Goal: Task Accomplishment & Management: Complete application form

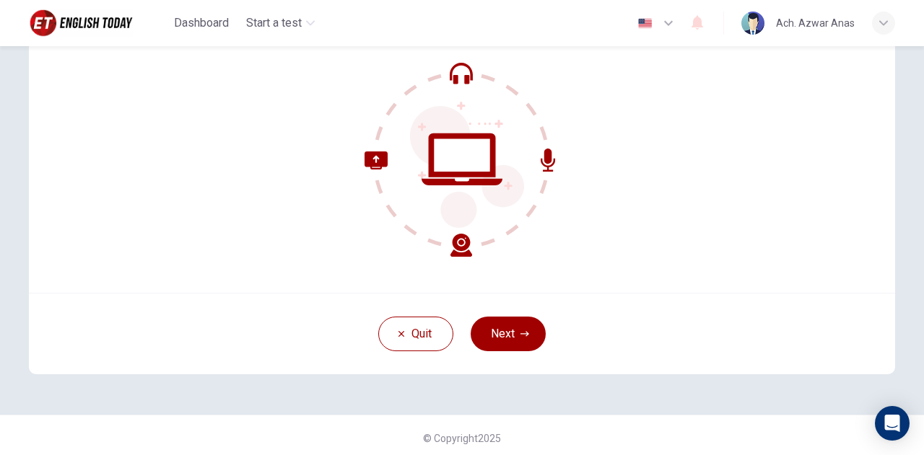
scroll to position [146, 0]
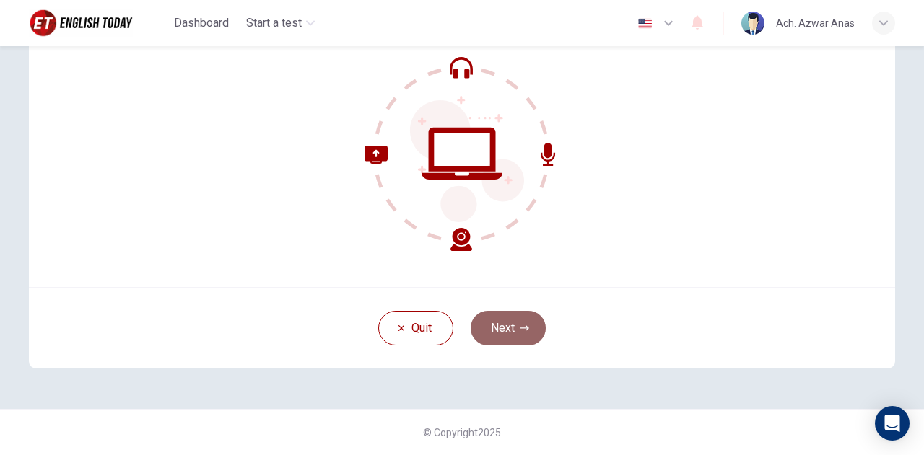
click at [515, 327] on button "Next" at bounding box center [508, 328] width 75 height 35
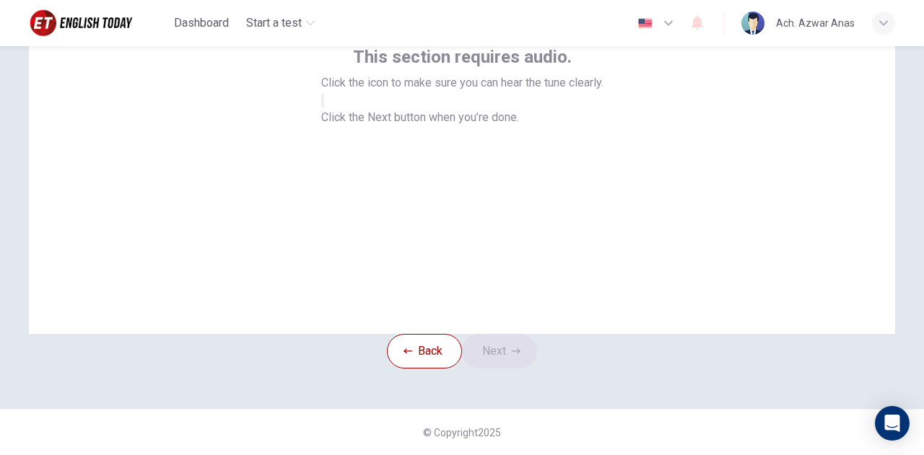
click at [324, 108] on button "button" at bounding box center [322, 101] width 3 height 14
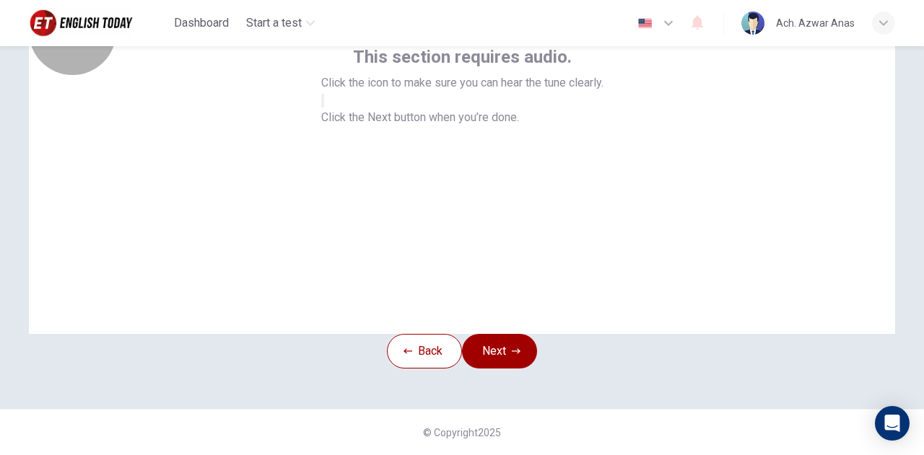
click at [324, 108] on button "button" at bounding box center [322, 101] width 3 height 14
click at [507, 334] on button "Next" at bounding box center [499, 351] width 75 height 35
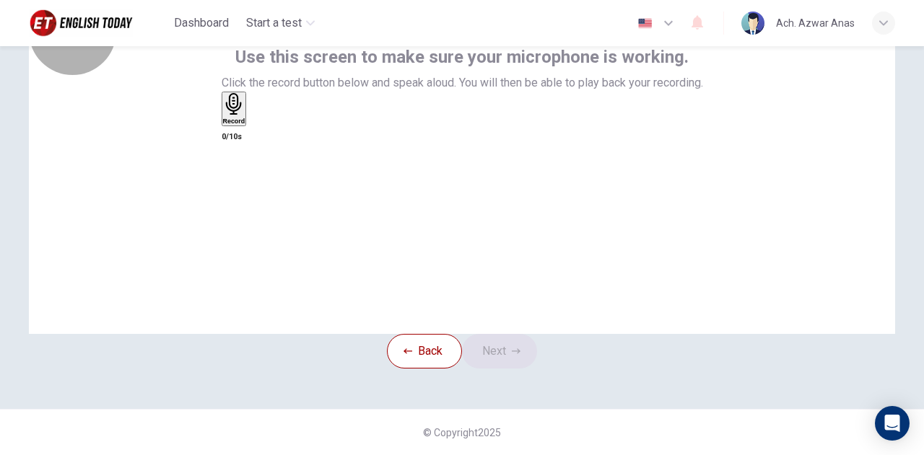
click at [245, 125] on div "Record" at bounding box center [234, 109] width 22 height 32
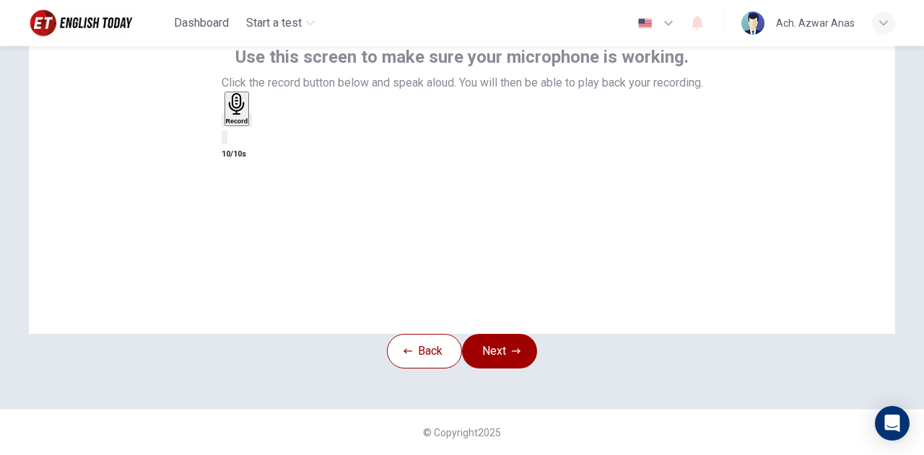
click at [250, 123] on icon "button" at bounding box center [250, 123] width 0 height 0
click at [531, 334] on button "Next" at bounding box center [499, 351] width 75 height 35
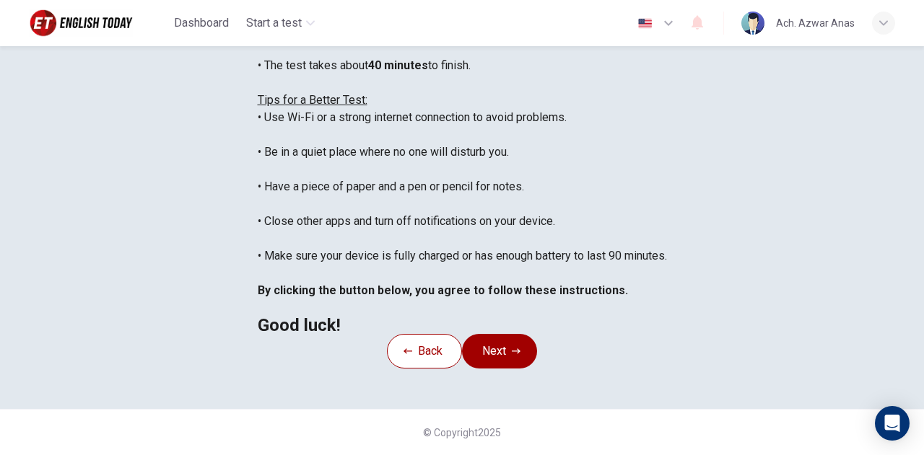
scroll to position [347, 0]
click at [510, 334] on button "Next" at bounding box center [499, 351] width 75 height 35
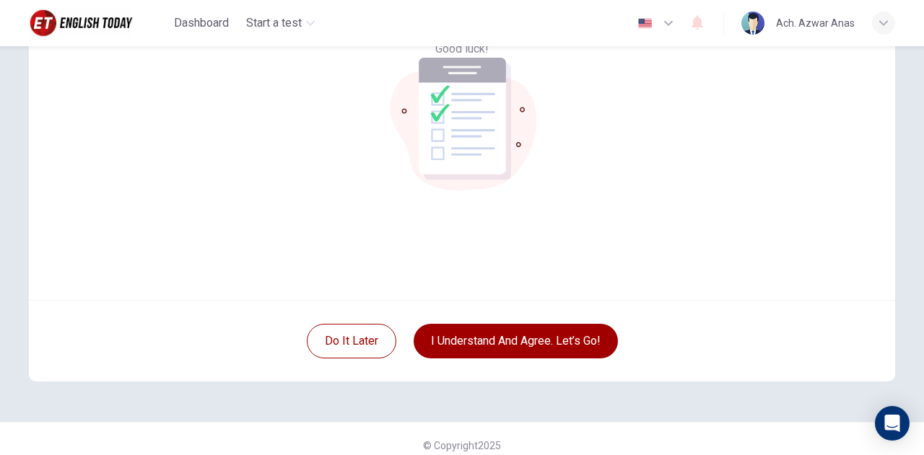
scroll to position [146, 0]
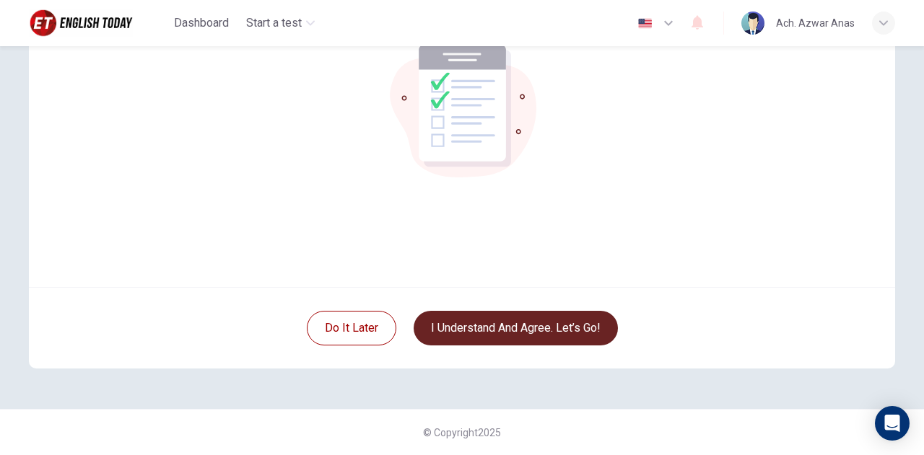
click at [523, 333] on button "I understand and agree. Let’s go!" at bounding box center [516, 328] width 204 height 35
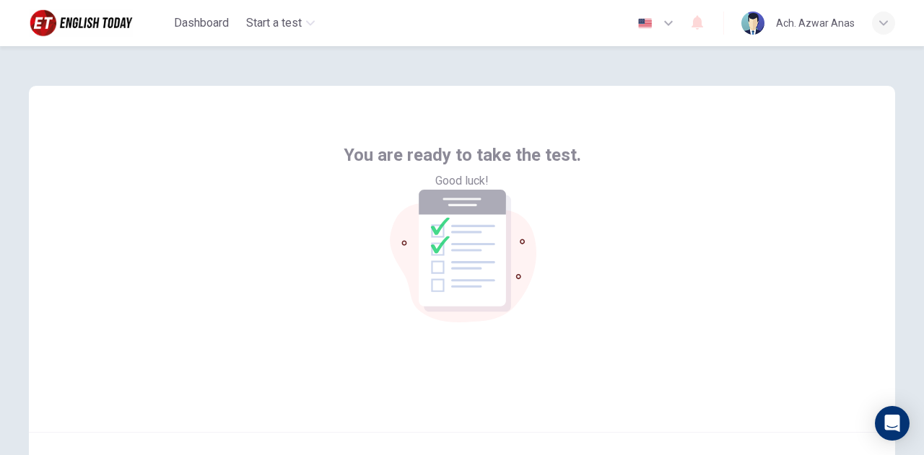
scroll to position [0, 0]
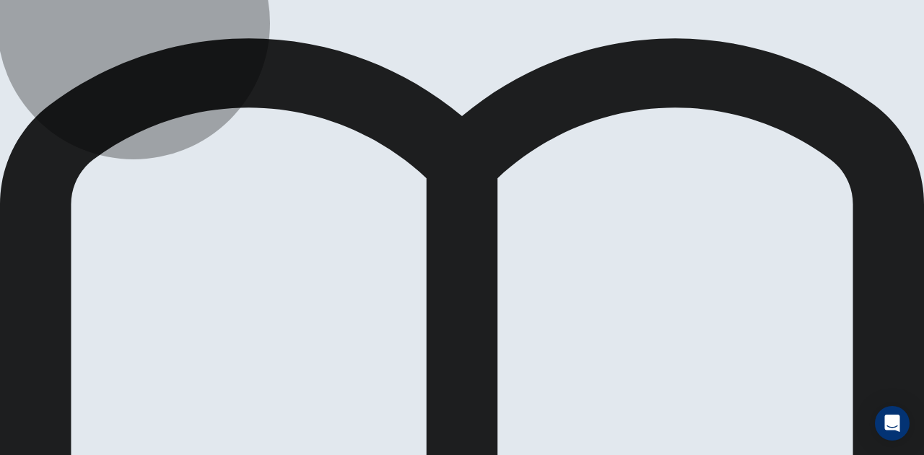
drag, startPoint x: 470, startPoint y: 214, endPoint x: 513, endPoint y: 199, distance: 45.5
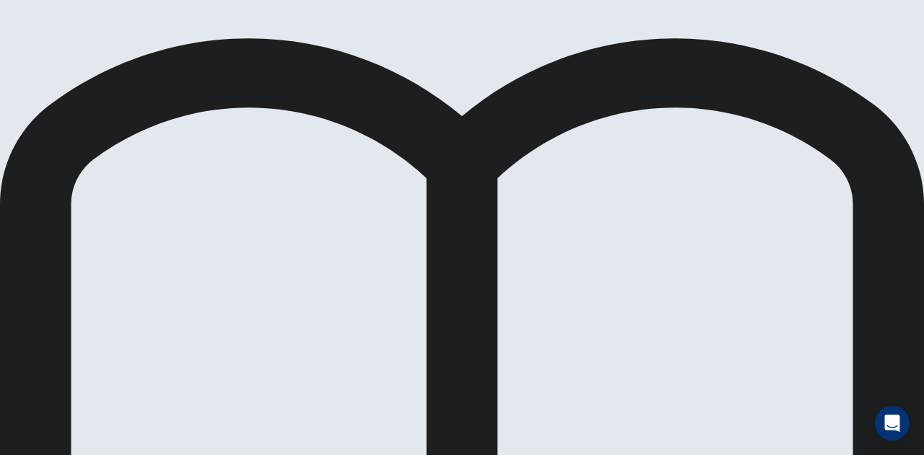
drag, startPoint x: 711, startPoint y: 26, endPoint x: 681, endPoint y: 53, distance: 40.4
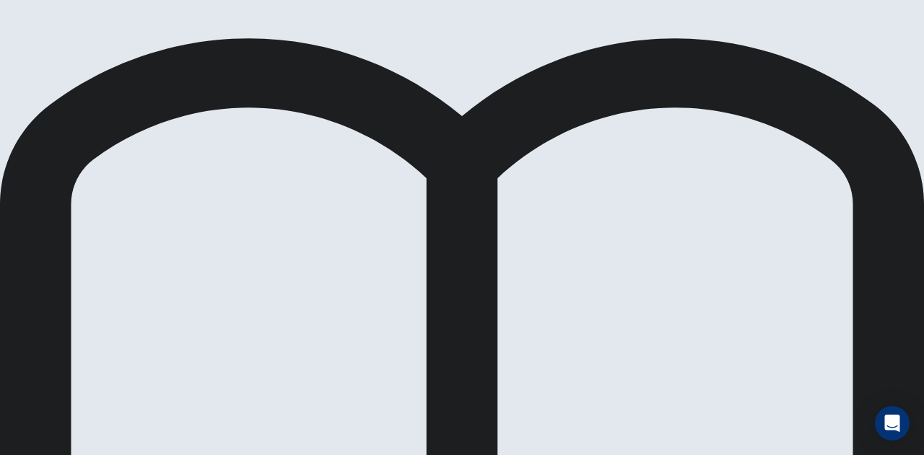
drag, startPoint x: 388, startPoint y: 182, endPoint x: 396, endPoint y: 180, distance: 8.8
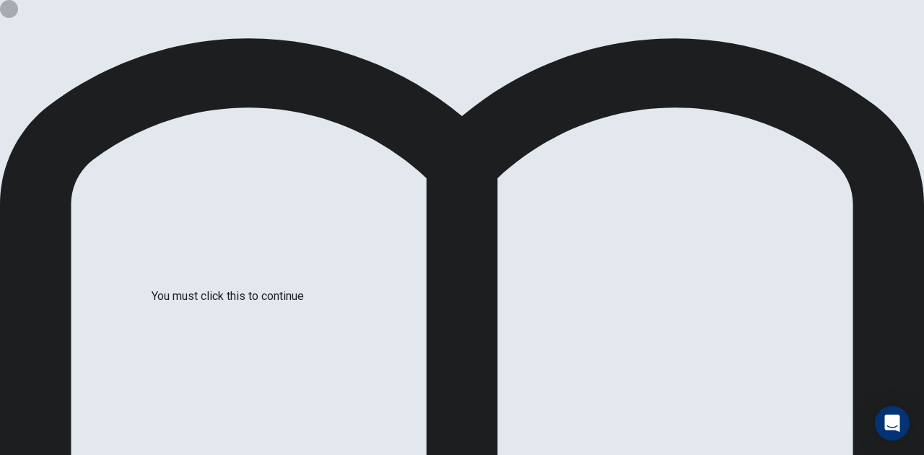
drag, startPoint x: 314, startPoint y: 308, endPoint x: 377, endPoint y: 327, distance: 65.8
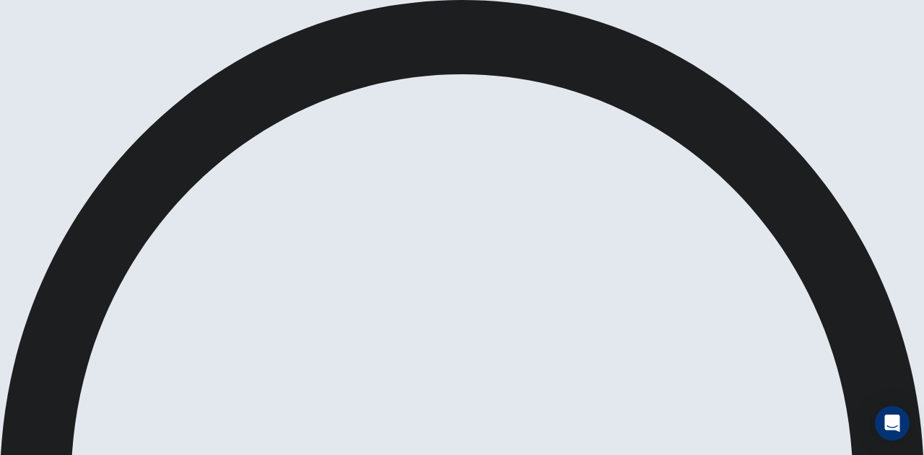
scroll to position [58, 0]
type input "1"
drag, startPoint x: 738, startPoint y: 48, endPoint x: 764, endPoint y: 48, distance: 26.7
click at [764, 48] on body "This site uses cookies, as explained in our Privacy Policy . If you agree to th…" at bounding box center [462, 227] width 924 height 455
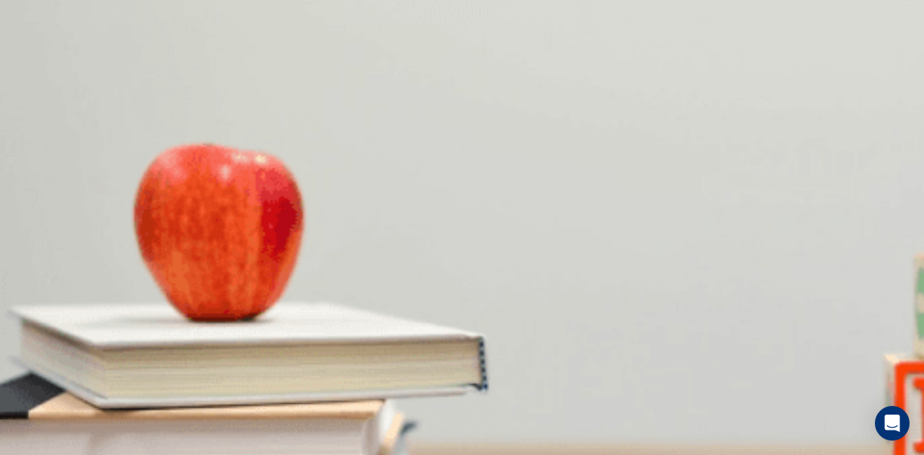
scroll to position [289, 0]
drag, startPoint x: 450, startPoint y: 348, endPoint x: 458, endPoint y: 341, distance: 10.3
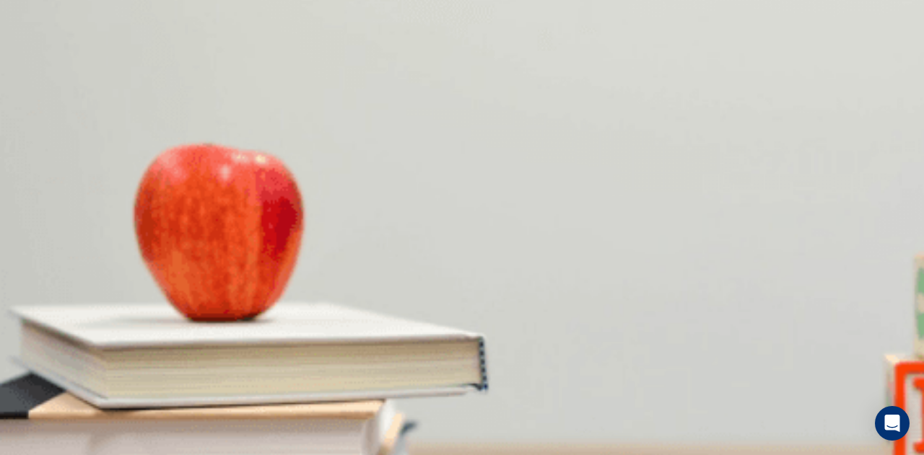
scroll to position [722, 0]
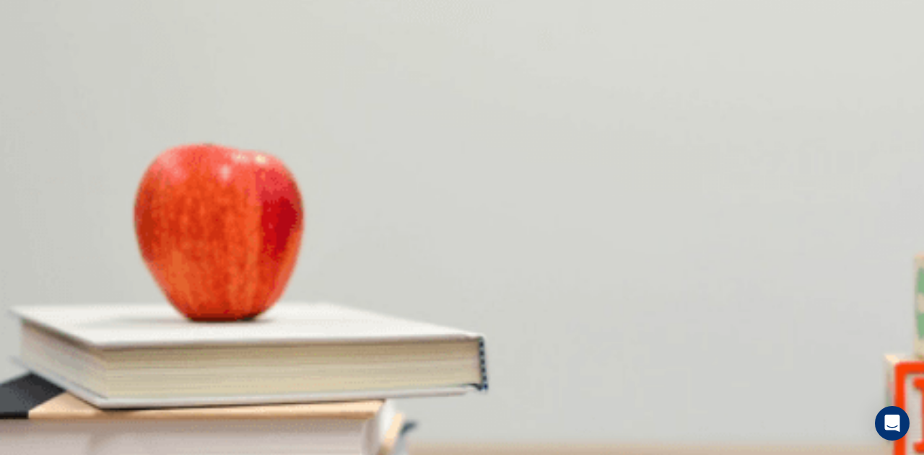
type input "0"
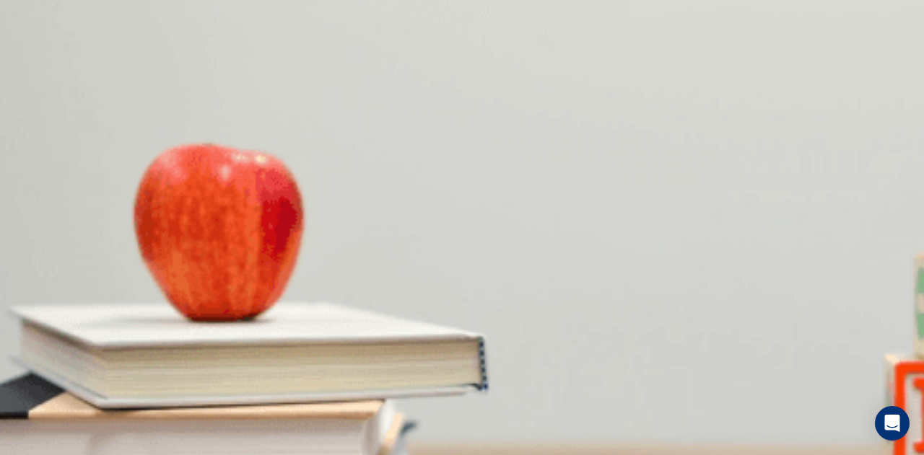
scroll to position [697, 0]
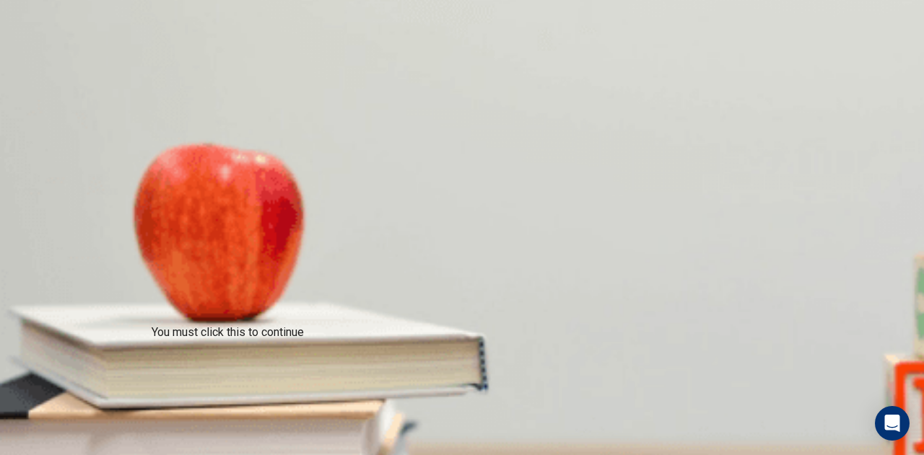
scroll to position [83, 0]
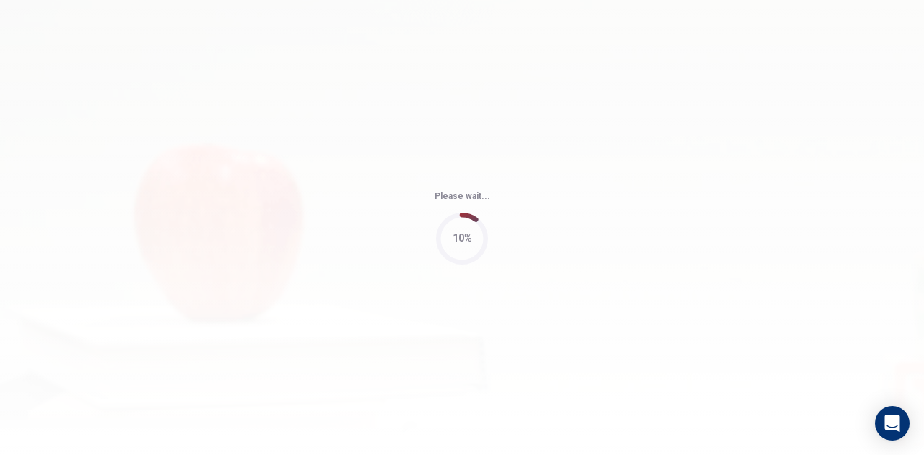
type input "73"
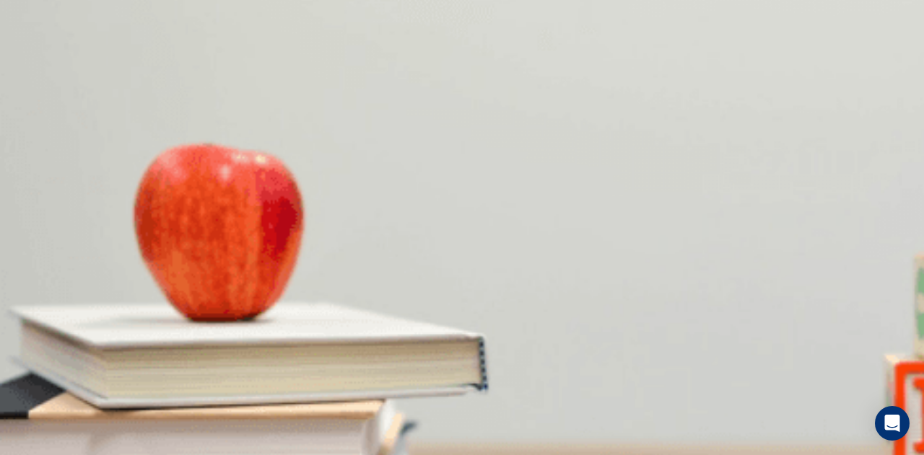
scroll to position [0, 0]
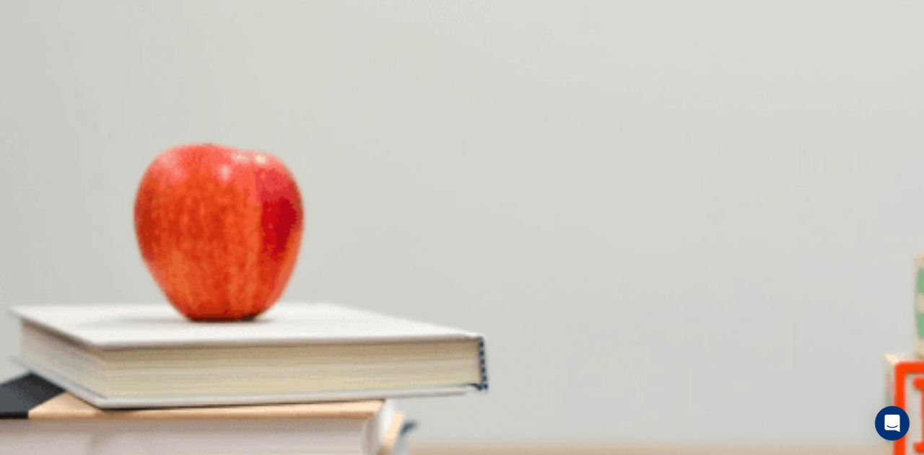
scroll to position [196, 0]
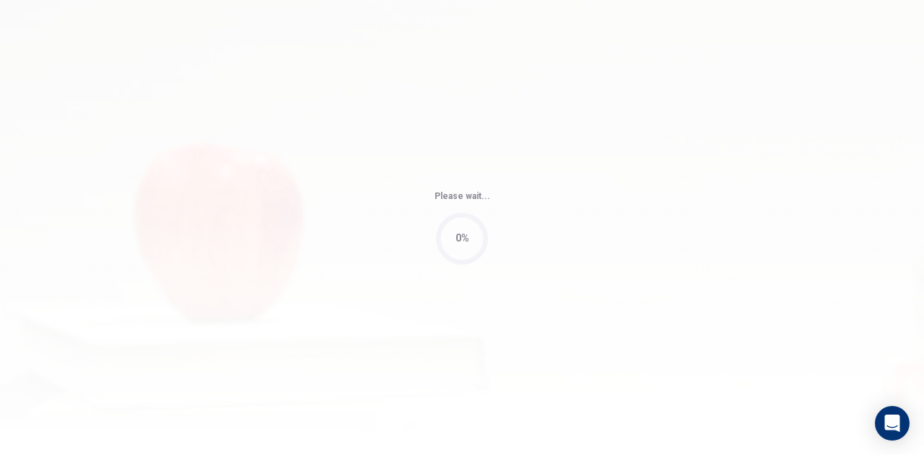
scroll to position [0, 0]
type input "55"
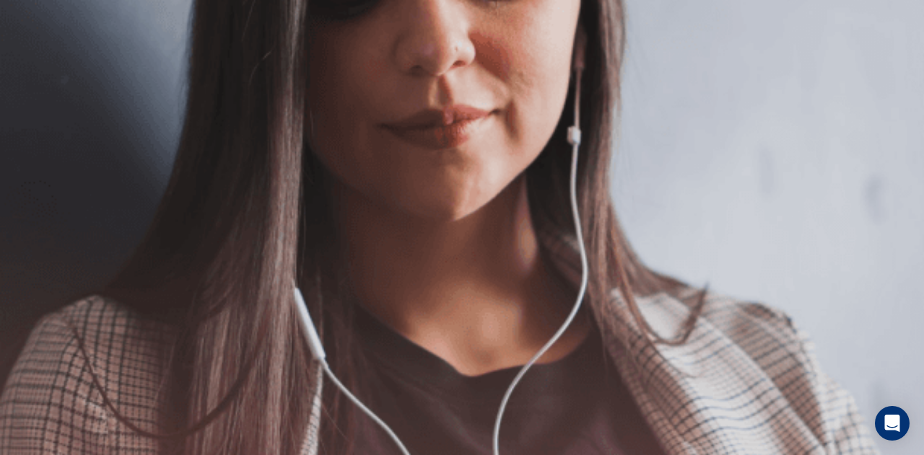
scroll to position [144, 0]
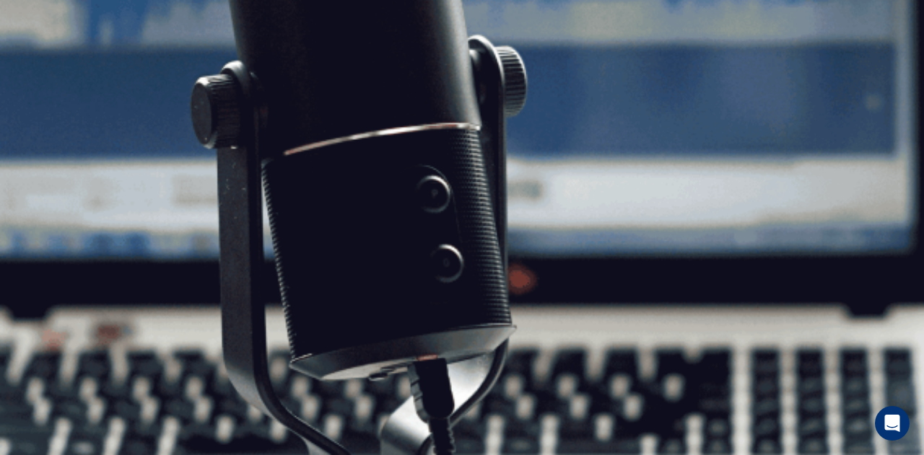
scroll to position [0, 0]
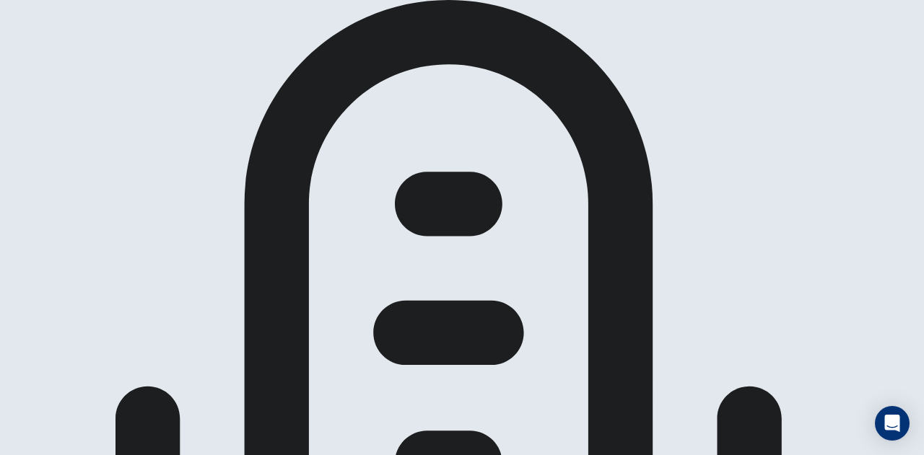
scroll to position [144, 0]
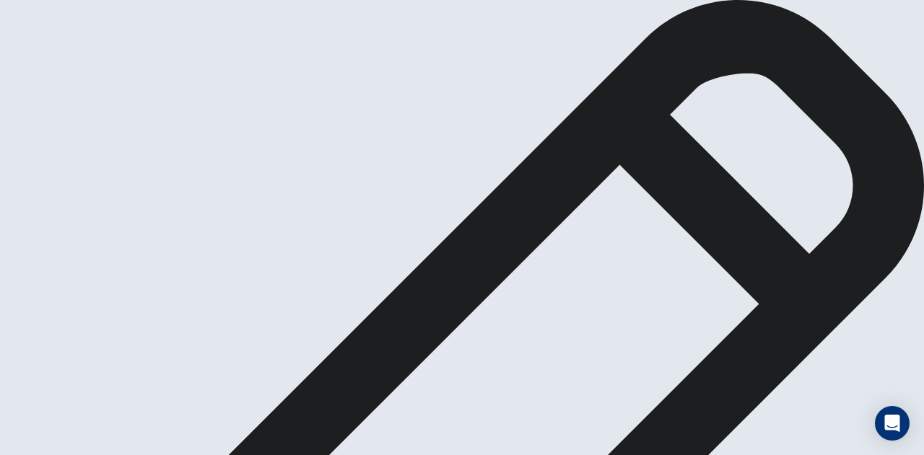
scroll to position [0, 0]
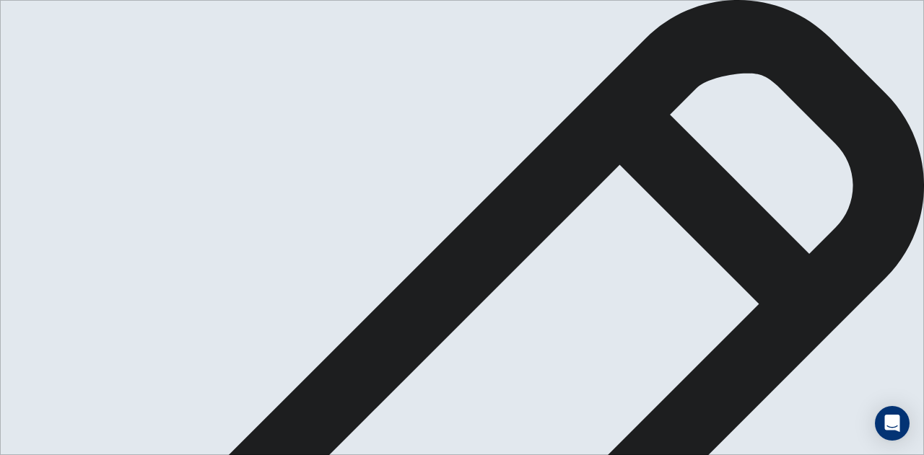
drag, startPoint x: 704, startPoint y: 146, endPoint x: 738, endPoint y: 149, distance: 34.8
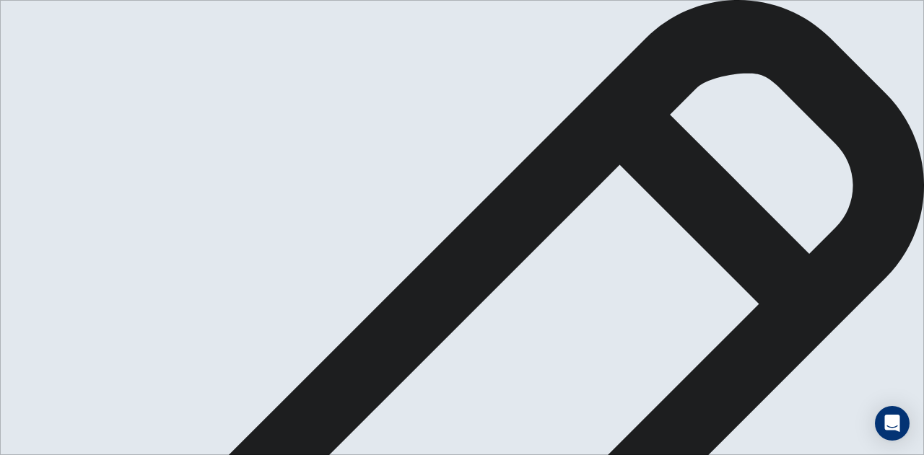
type textarea "in my culture, Branta Pesisir's celebration is "[PERSON_NAME]". This is culture…"
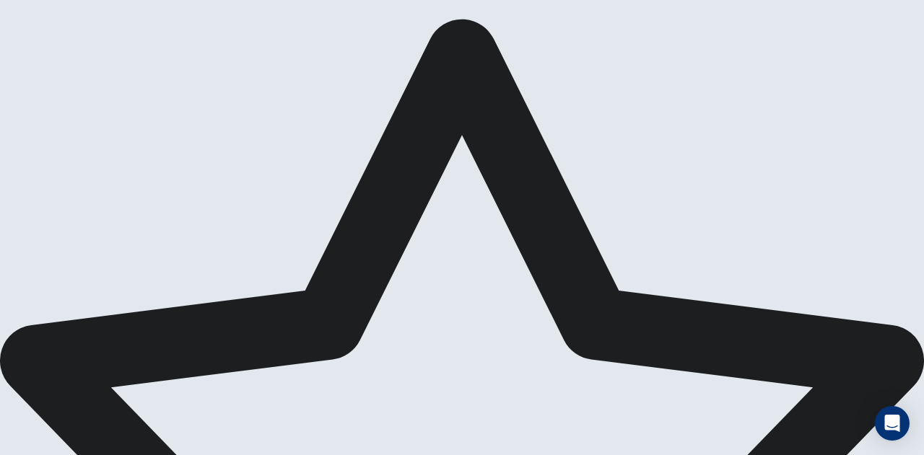
scroll to position [0, 0]
drag, startPoint x: 427, startPoint y: 216, endPoint x: 433, endPoint y: 224, distance: 9.8
drag, startPoint x: 458, startPoint y: 231, endPoint x: 471, endPoint y: 231, distance: 13.0
